Goal: Task Accomplishment & Management: Use online tool/utility

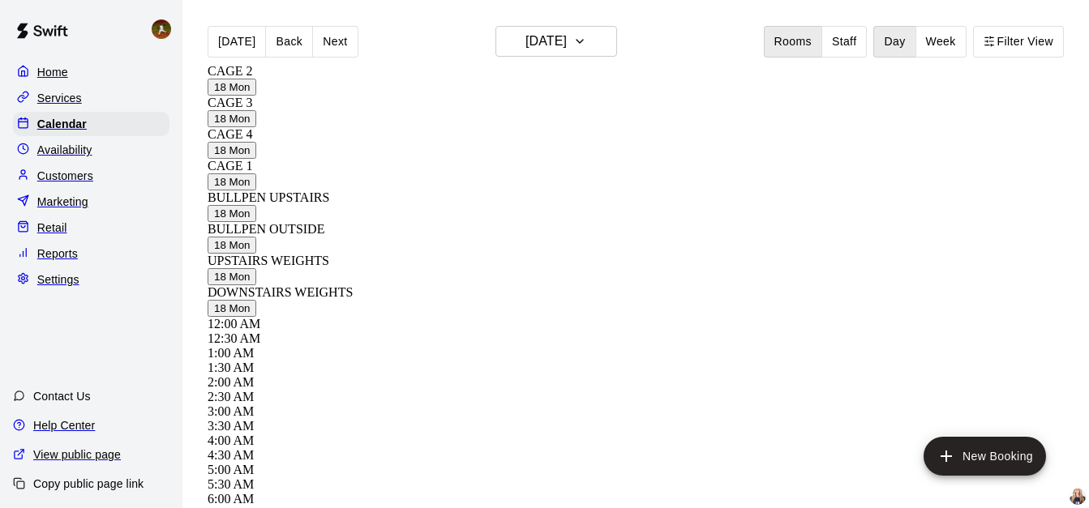
scroll to position [833, 0]
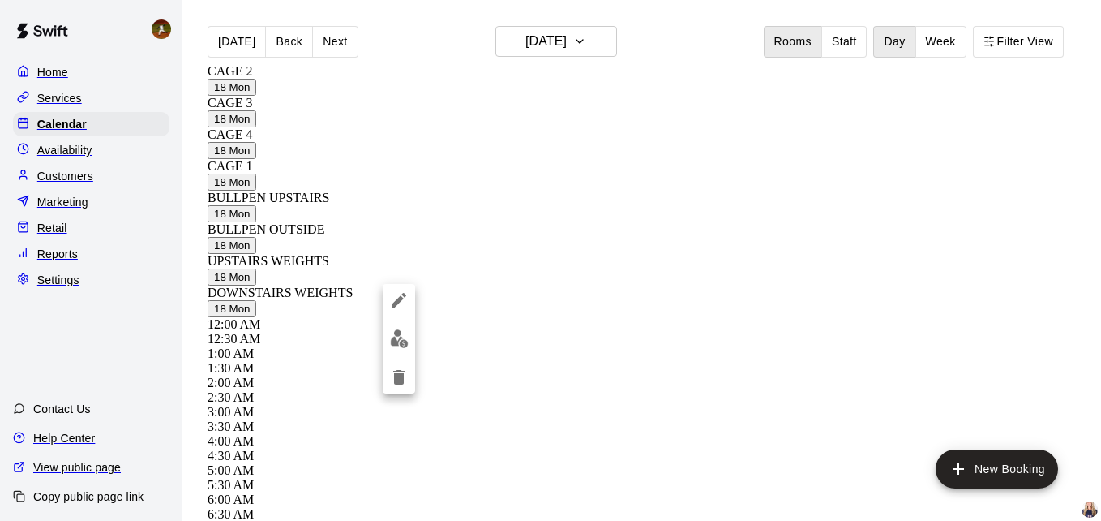
click at [436, 286] on div at bounding box center [550, 260] width 1101 height 521
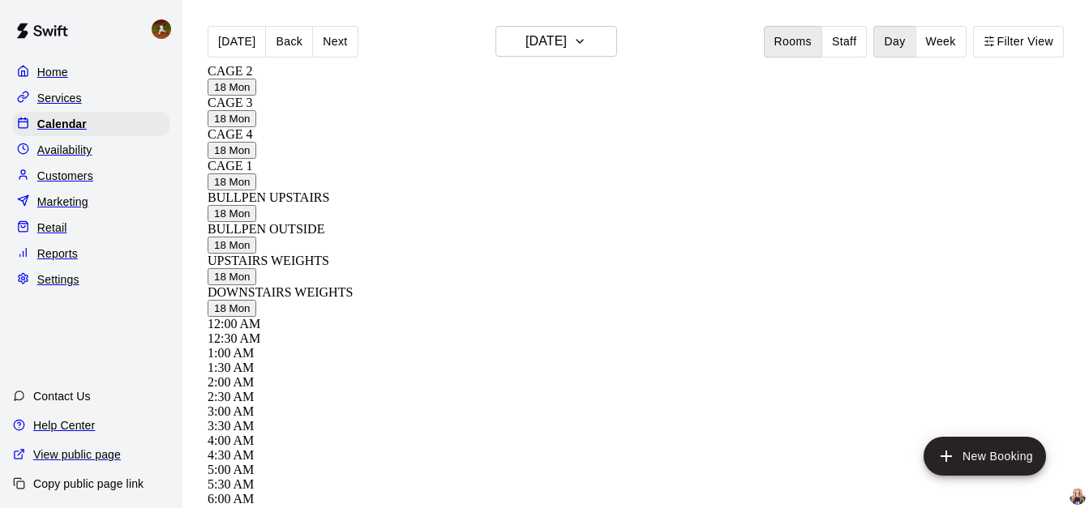
click at [436, 286] on div at bounding box center [544, 254] width 1089 height 508
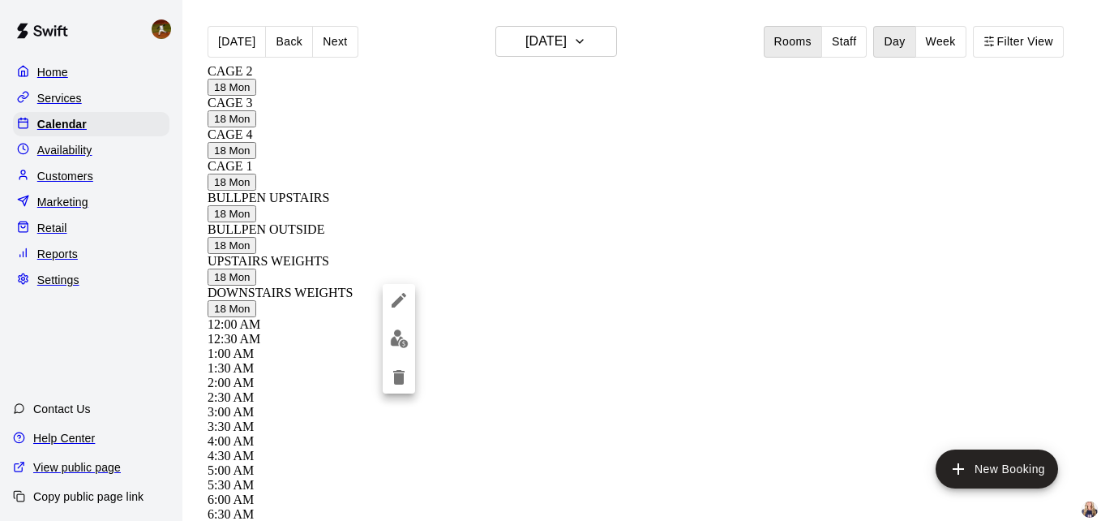
click at [437, 286] on div at bounding box center [550, 260] width 1101 height 521
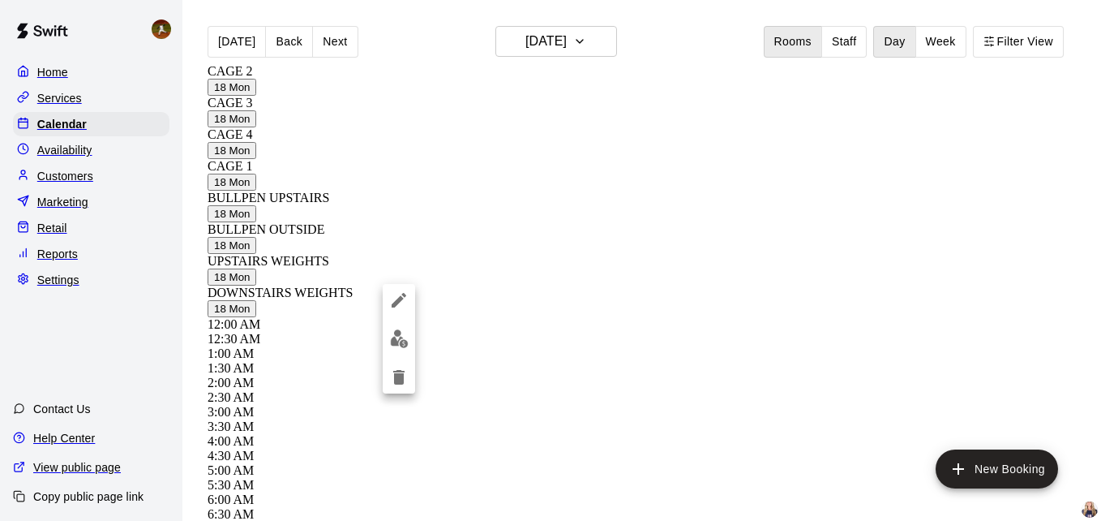
click at [126, 324] on div at bounding box center [550, 260] width 1101 height 521
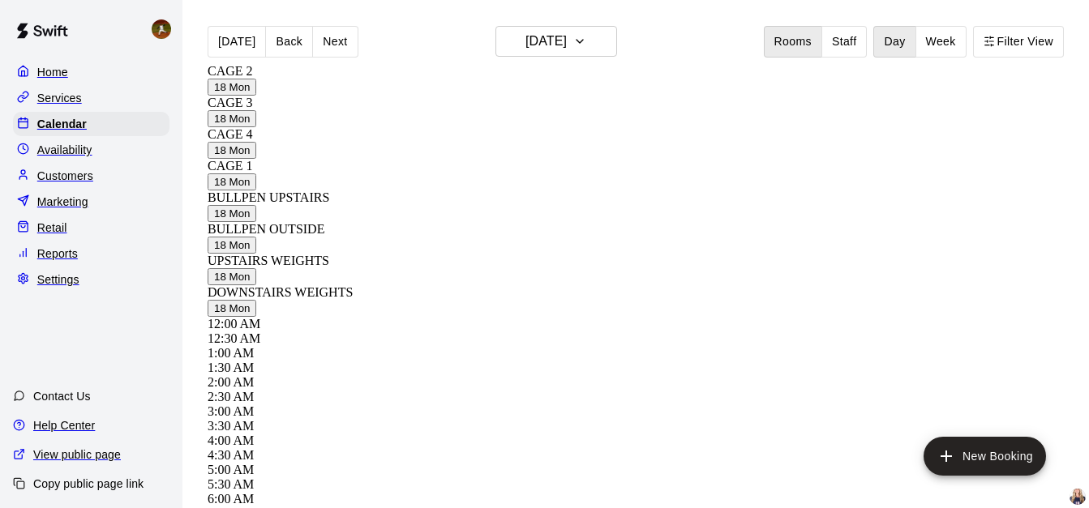
scroll to position [752, 0]
click at [815, 39] on button "Rooms" at bounding box center [793, 42] width 58 height 32
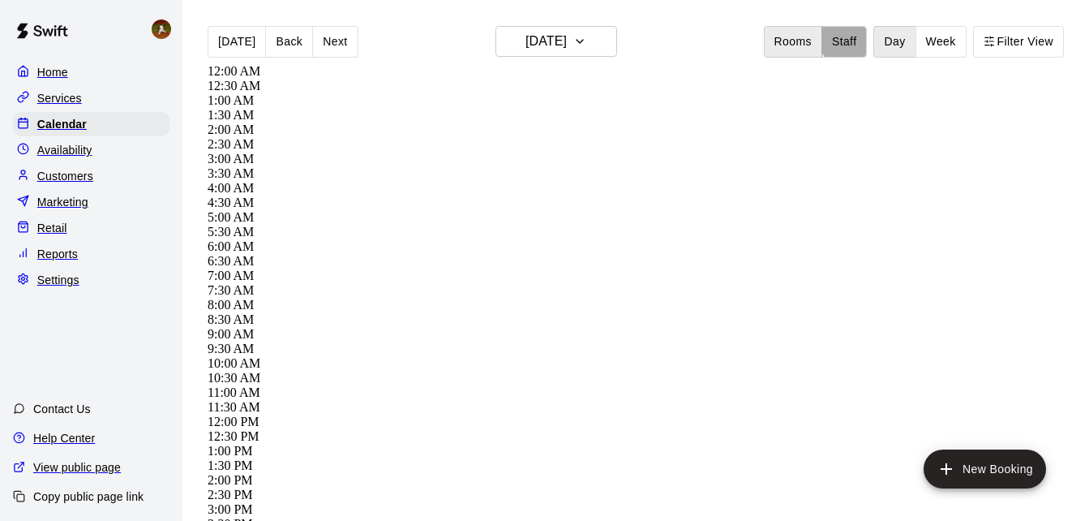
click at [859, 33] on button "Staff" at bounding box center [844, 42] width 46 height 32
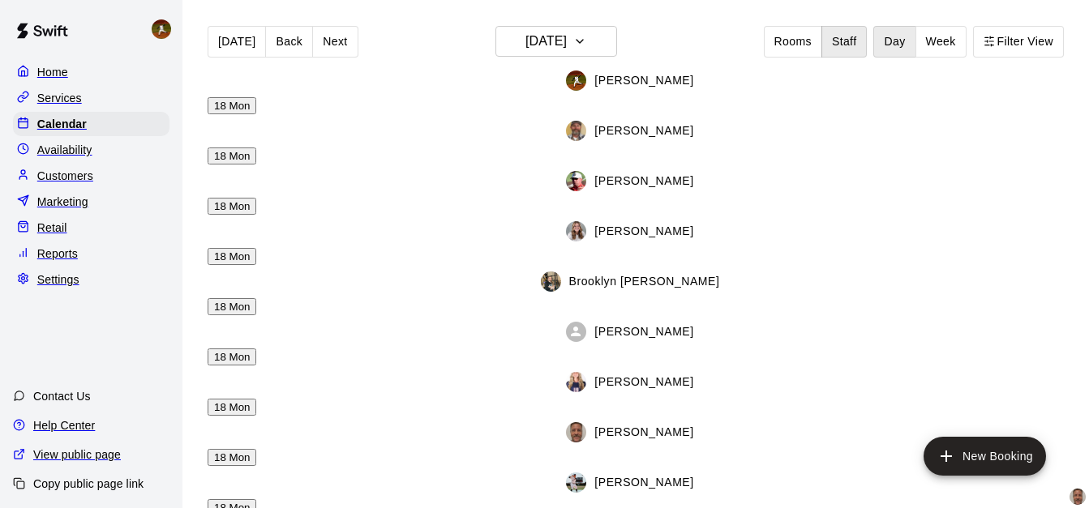
scroll to position [914, 0]
drag, startPoint x: 556, startPoint y: 75, endPoint x: 352, endPoint y: 84, distance: 204.5
click at [352, 84] on div "[PERSON_NAME] 18 Mon [PERSON_NAME] 18 Mon [PERSON_NAME] 18 Mon [PERSON_NAME] 18…" at bounding box center [630, 290] width 845 height 453
click at [214, 64] on div at bounding box center [239, 64] width 63 height 0
click at [312, 29] on button "Next" at bounding box center [334, 42] width 45 height 32
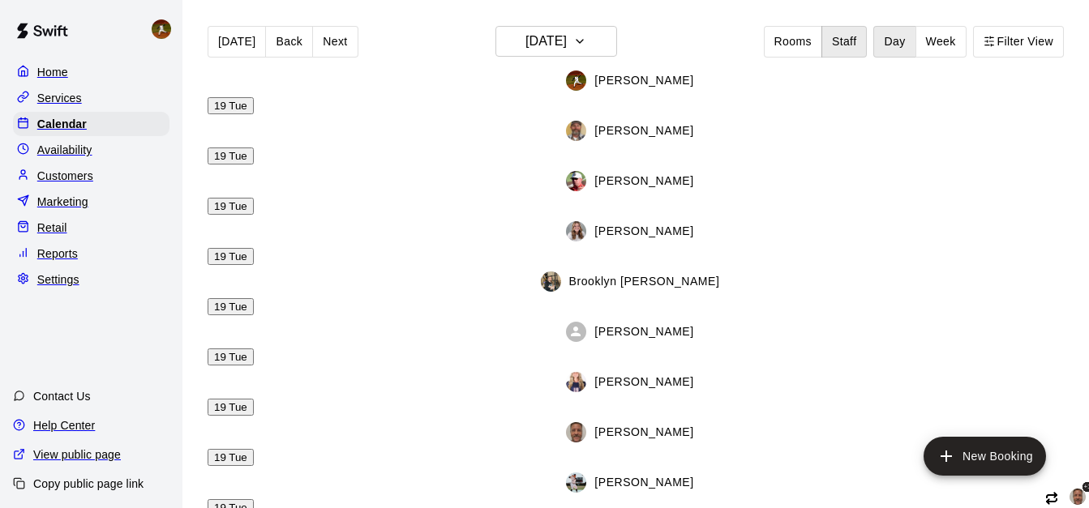
click at [319, 31] on button "Next" at bounding box center [334, 42] width 45 height 32
click at [285, 26] on button "Back" at bounding box center [289, 42] width 48 height 32
click at [282, 26] on button "Back" at bounding box center [289, 42] width 48 height 32
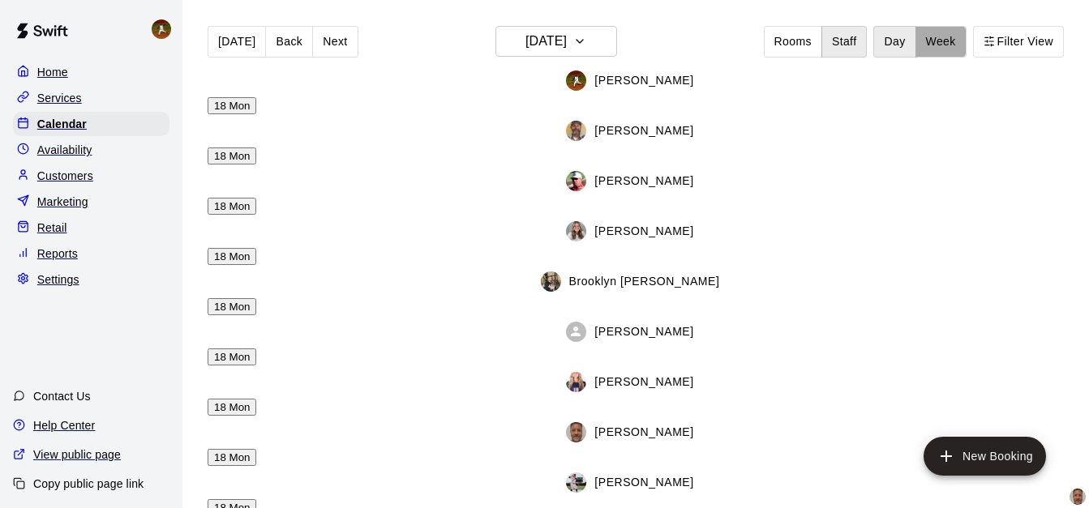
click at [961, 36] on button "Week" at bounding box center [941, 42] width 51 height 32
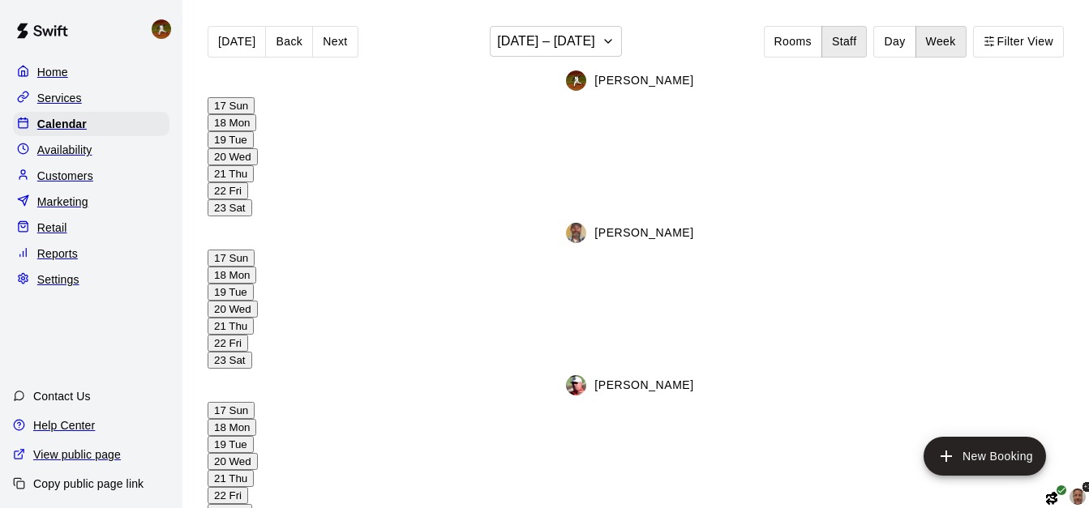
scroll to position [523, 0]
click at [822, 35] on button "Rooms" at bounding box center [793, 42] width 58 height 32
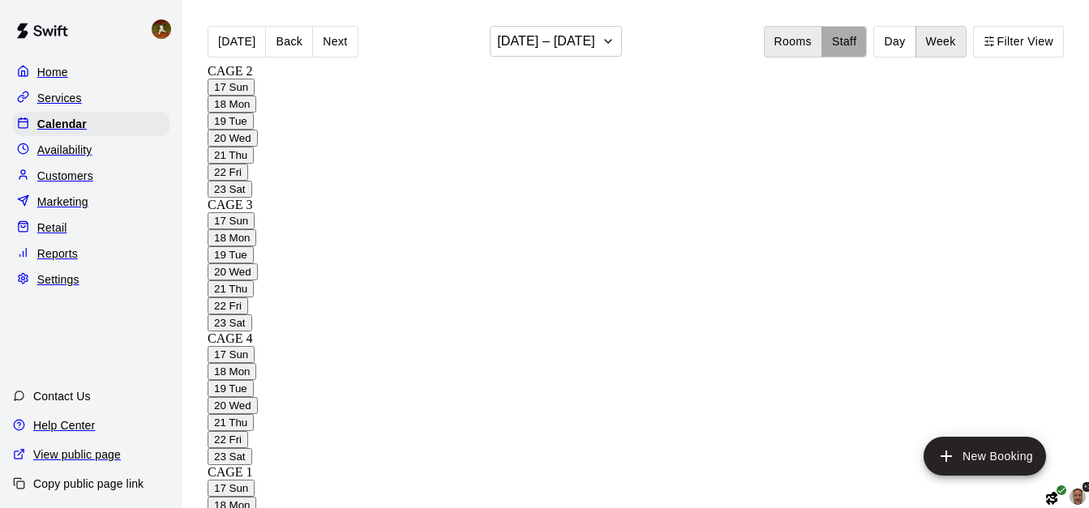
click at [864, 37] on button "Staff" at bounding box center [844, 42] width 46 height 32
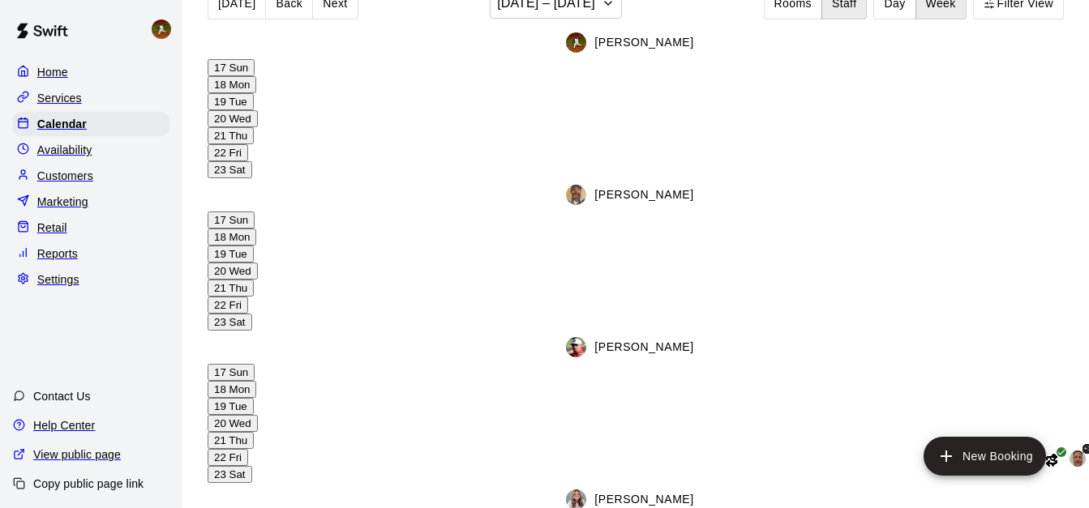
scroll to position [0, 0]
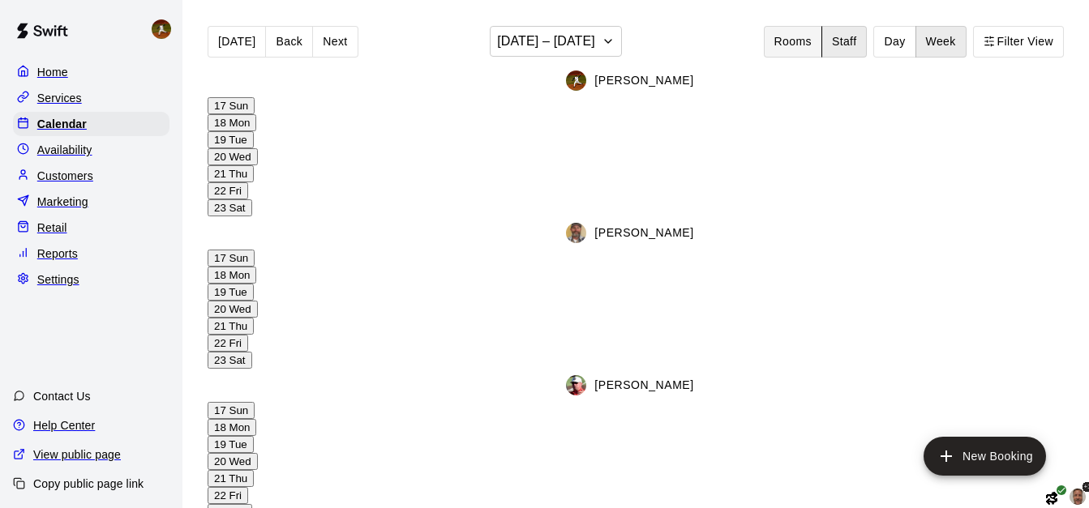
click at [818, 41] on button "Rooms" at bounding box center [793, 42] width 58 height 32
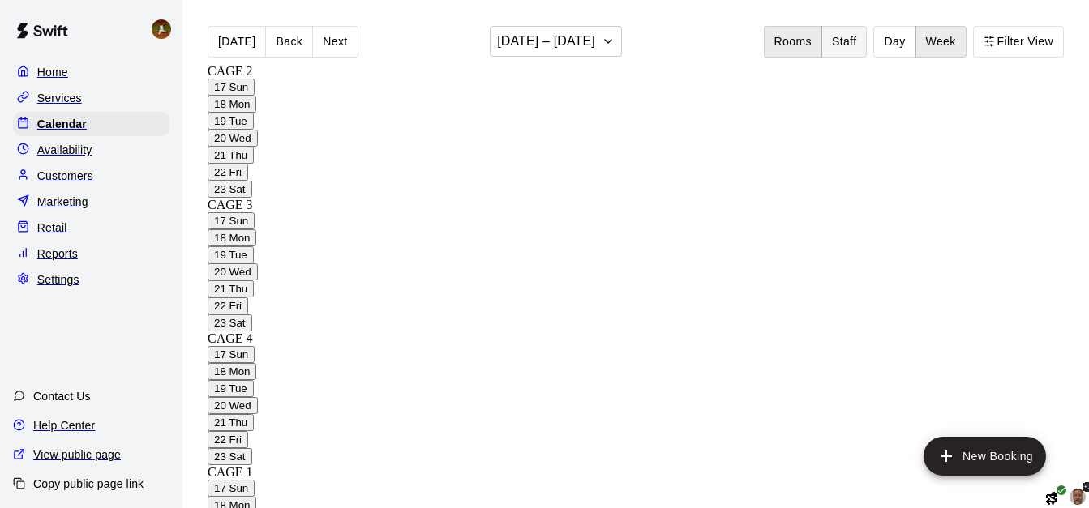
click at [864, 41] on button "Staff" at bounding box center [844, 42] width 46 height 32
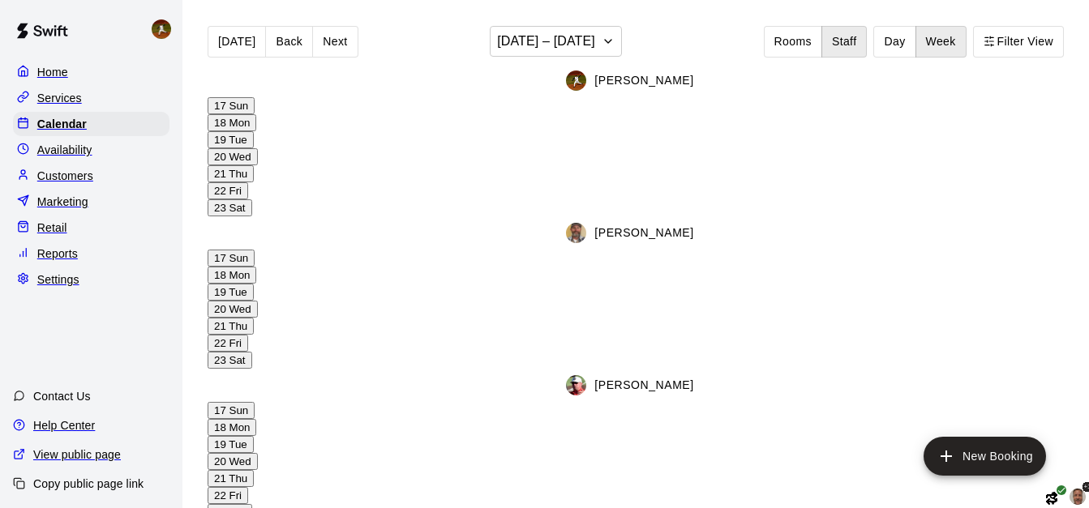
click at [916, 40] on button "Day" at bounding box center [894, 42] width 42 height 32
